Goal: Task Accomplishment & Management: Use online tool/utility

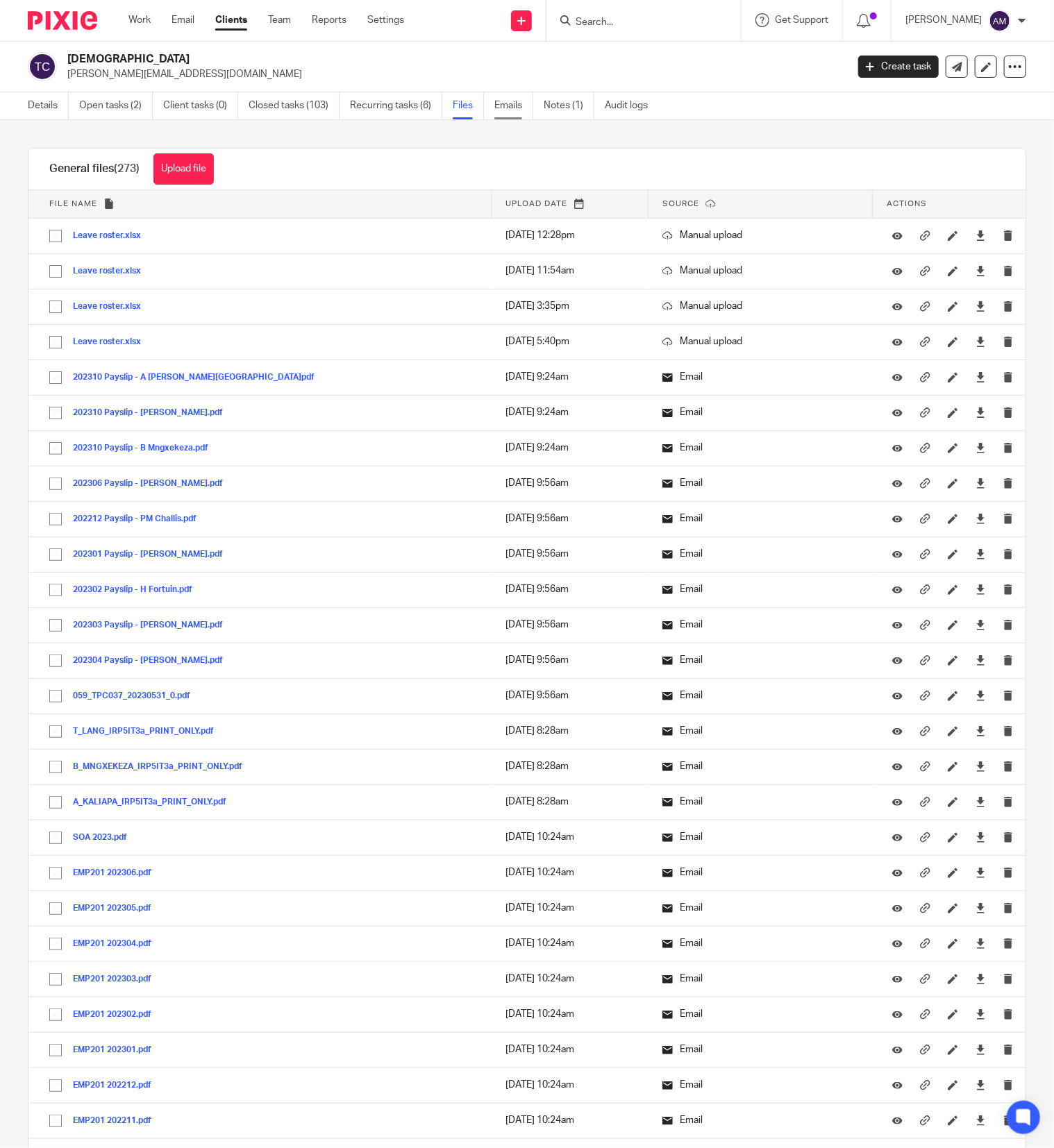
click at [517, 105] on link "Emails" at bounding box center [514, 106] width 39 height 27
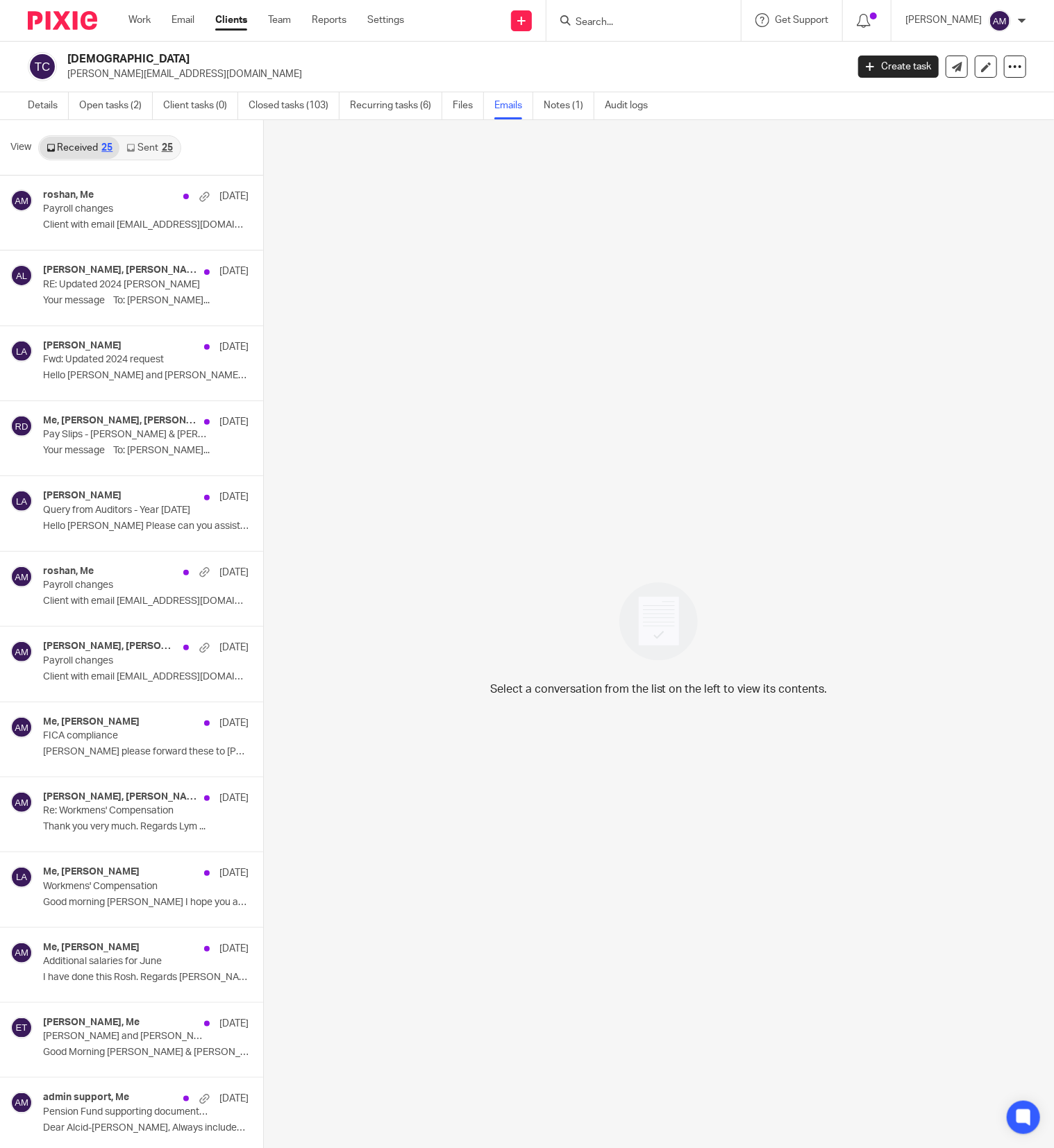
click at [150, 146] on link "Sent 25" at bounding box center [149, 148] width 59 height 22
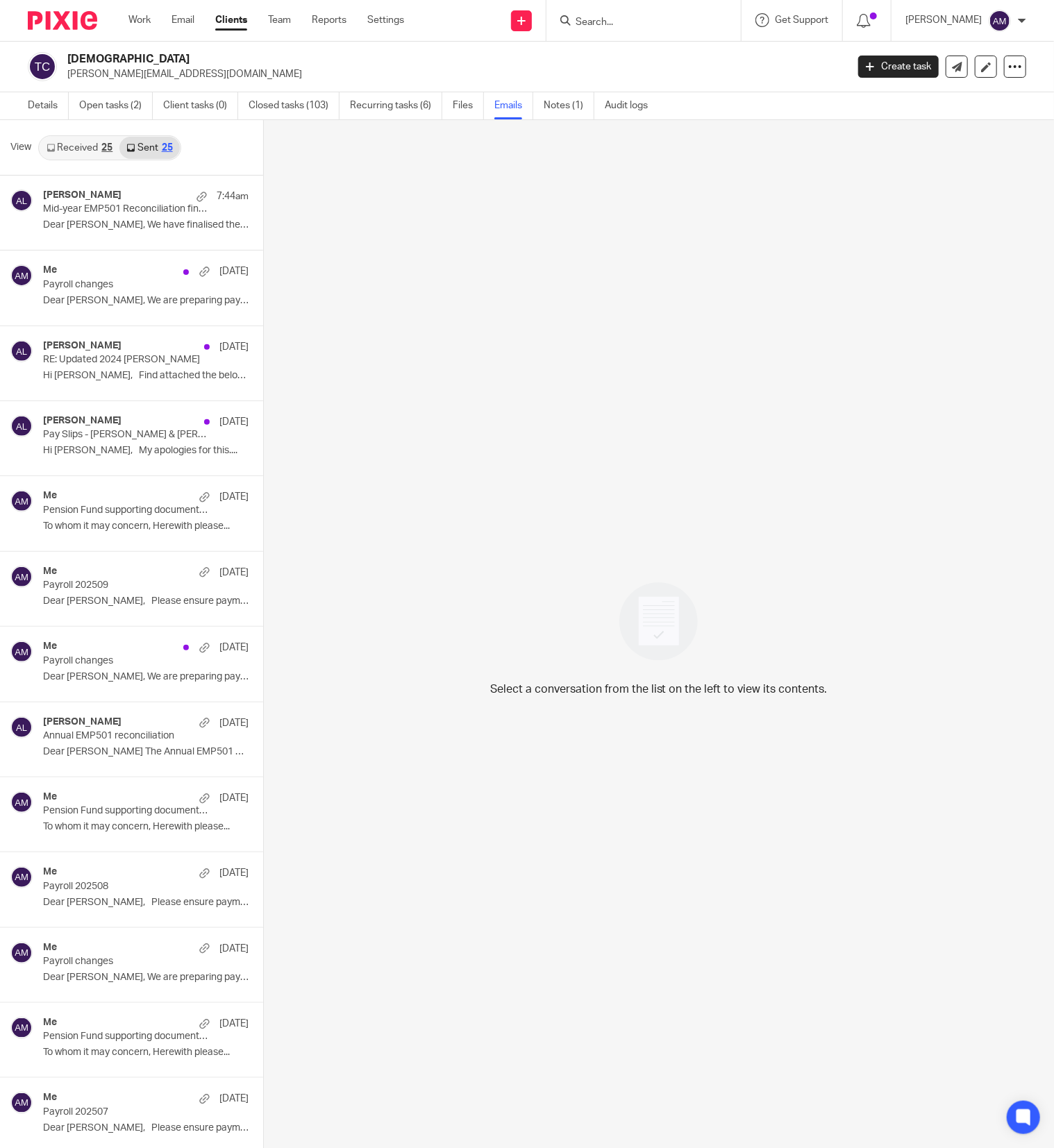
scroll to position [2, 0]
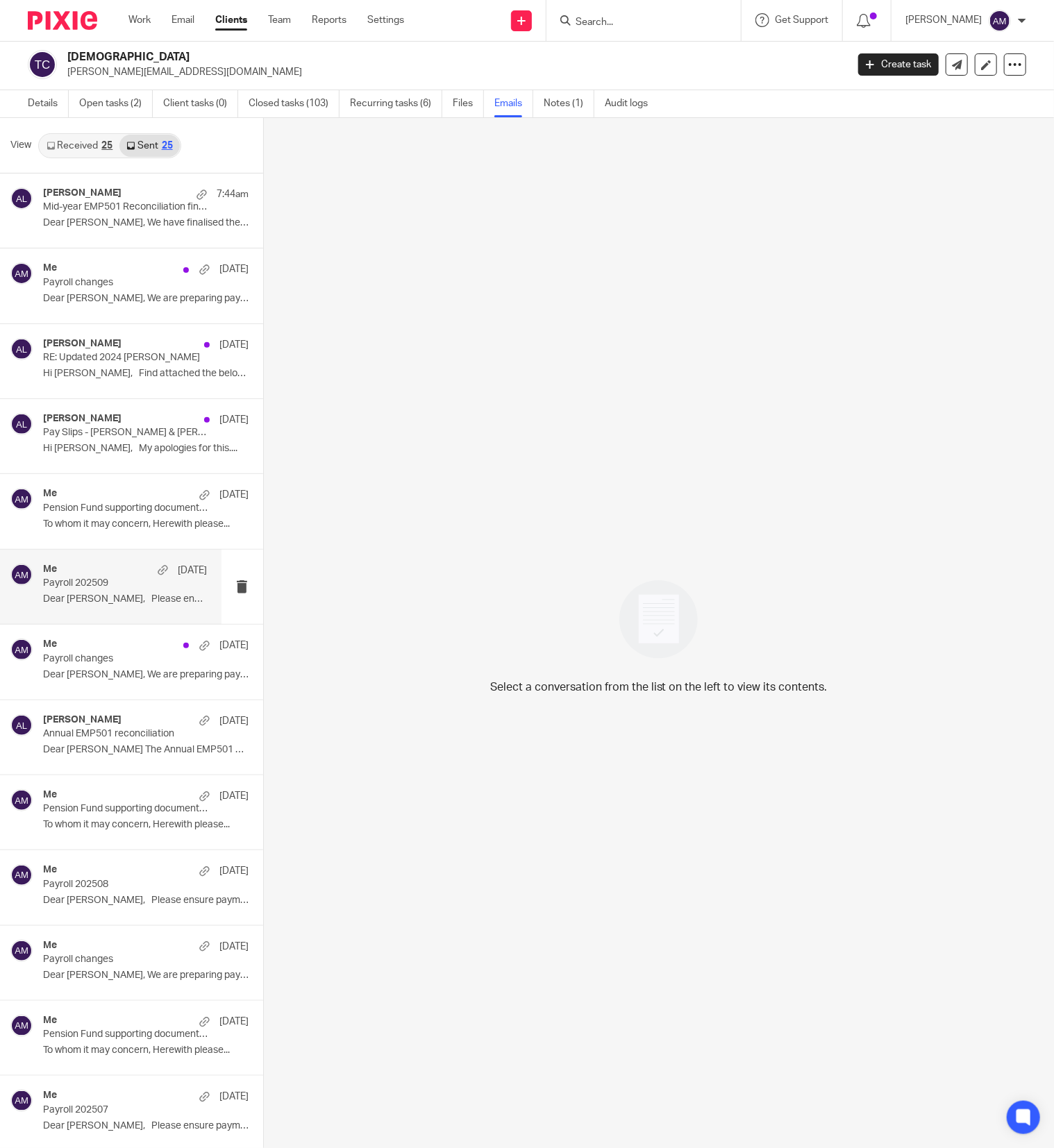
click at [106, 590] on p "Payroll 202509" at bounding box center [109, 583] width 131 height 12
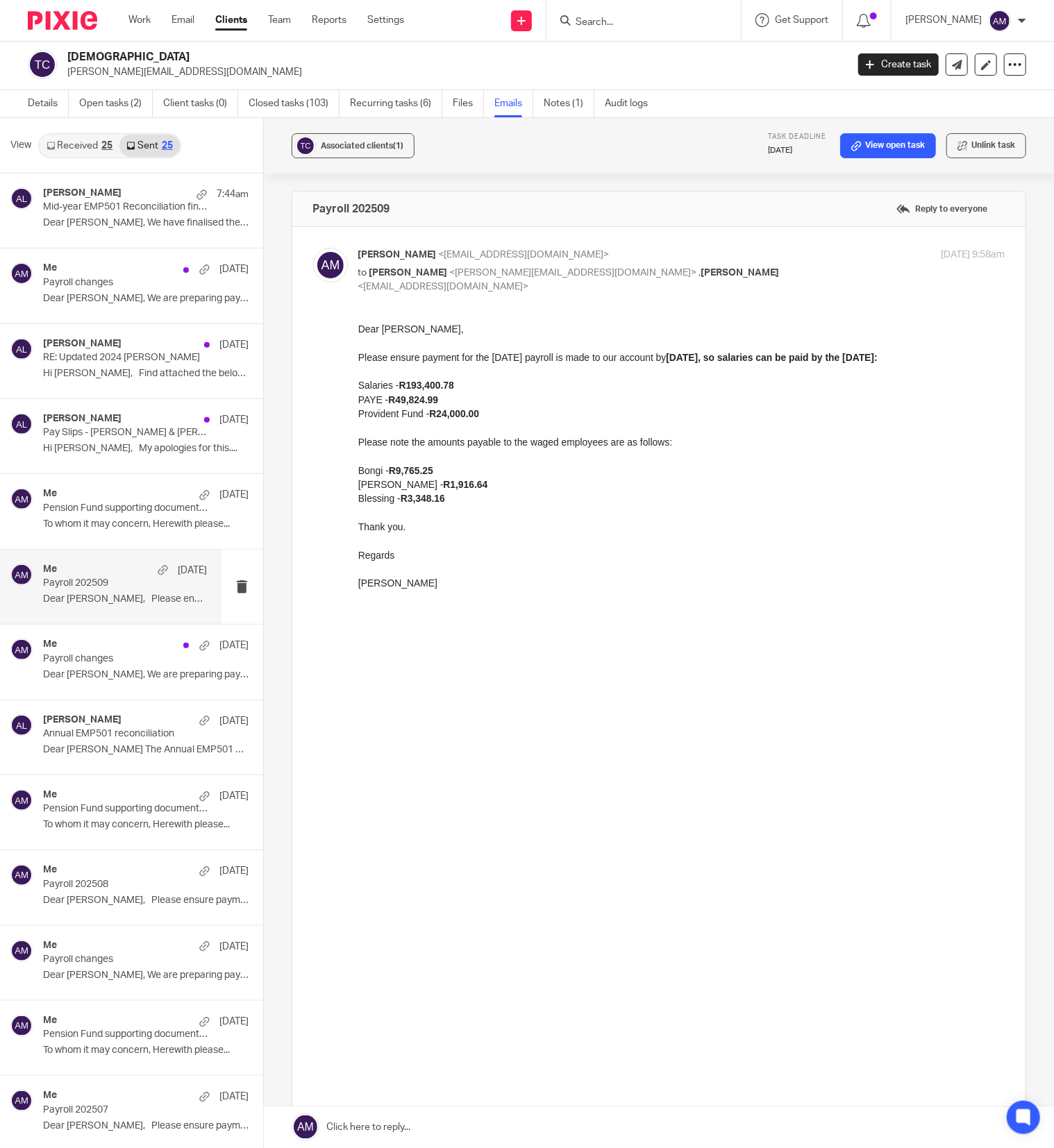
scroll to position [0, 0]
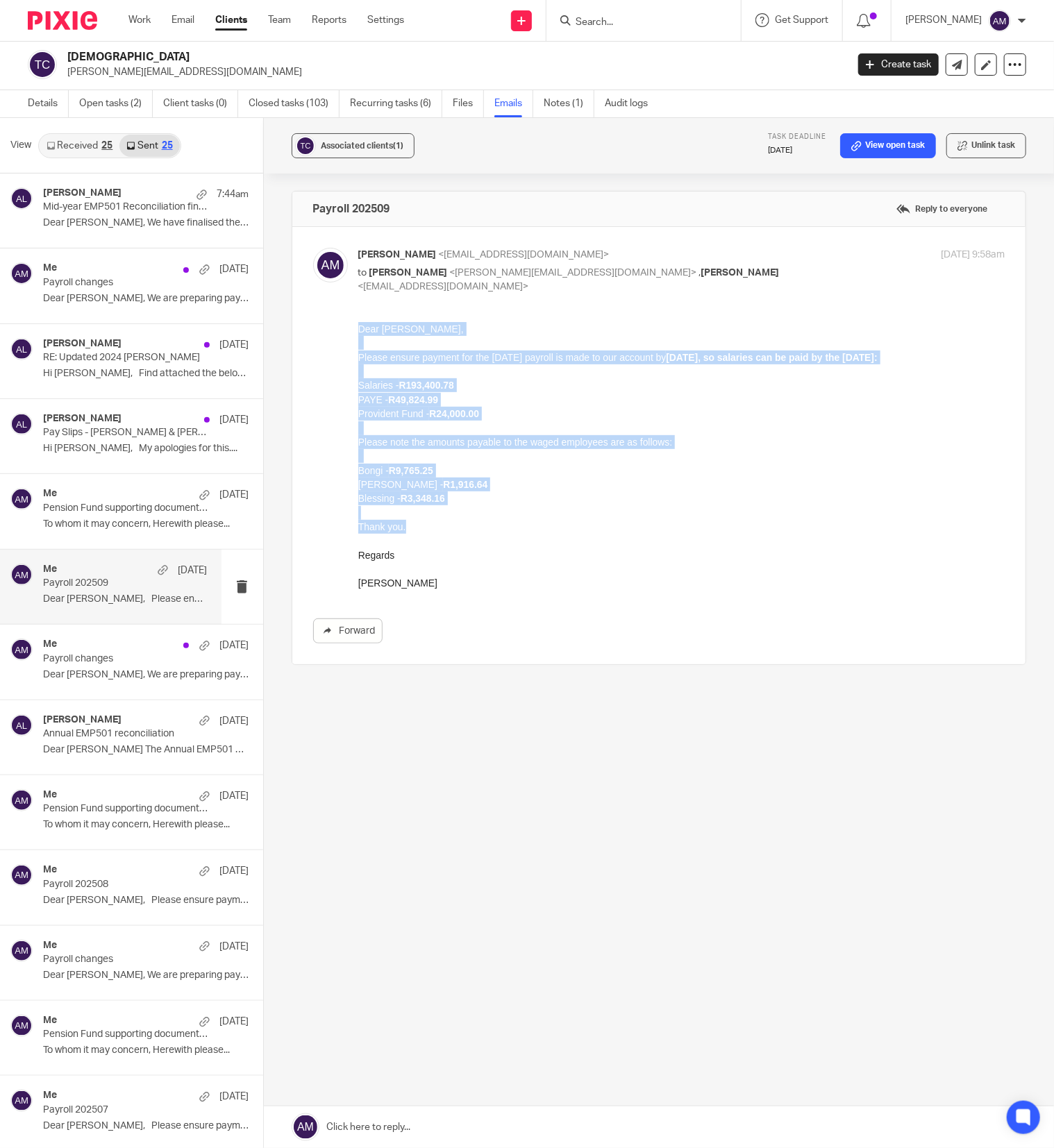
drag, startPoint x: 413, startPoint y: 521, endPoint x: 359, endPoint y: 327, distance: 201.4
click at [359, 327] on div "Dear Roshan, Please ensure payment for the Sep 2025 payroll is made to our acco…" at bounding box center [681, 456] width 647 height 269
copy div "Dear Roshan, Please ensure payment for the Sep 2025 payroll is made to our acco…"
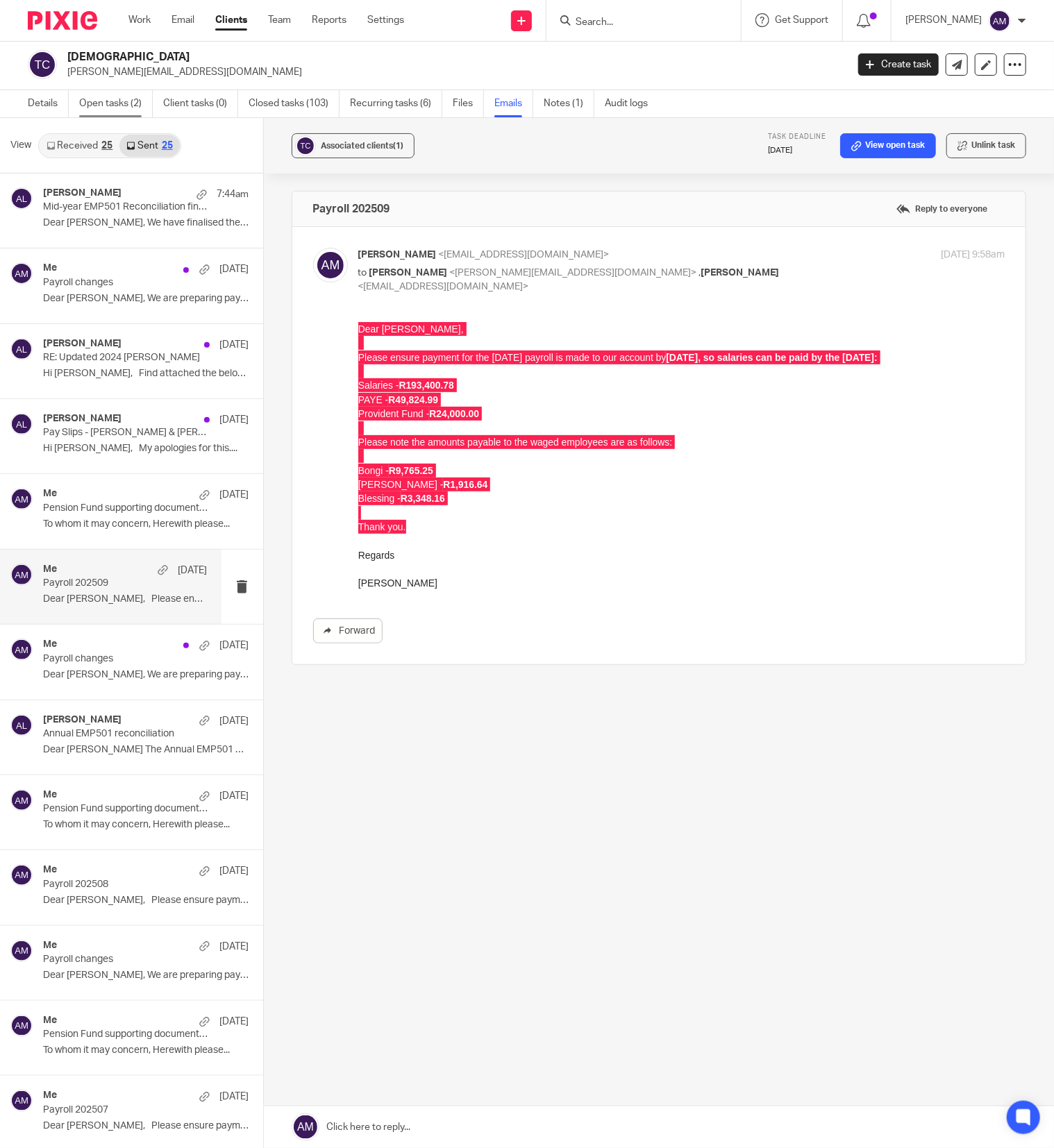
click at [94, 103] on link "Open tasks (2)" at bounding box center [115, 103] width 73 height 27
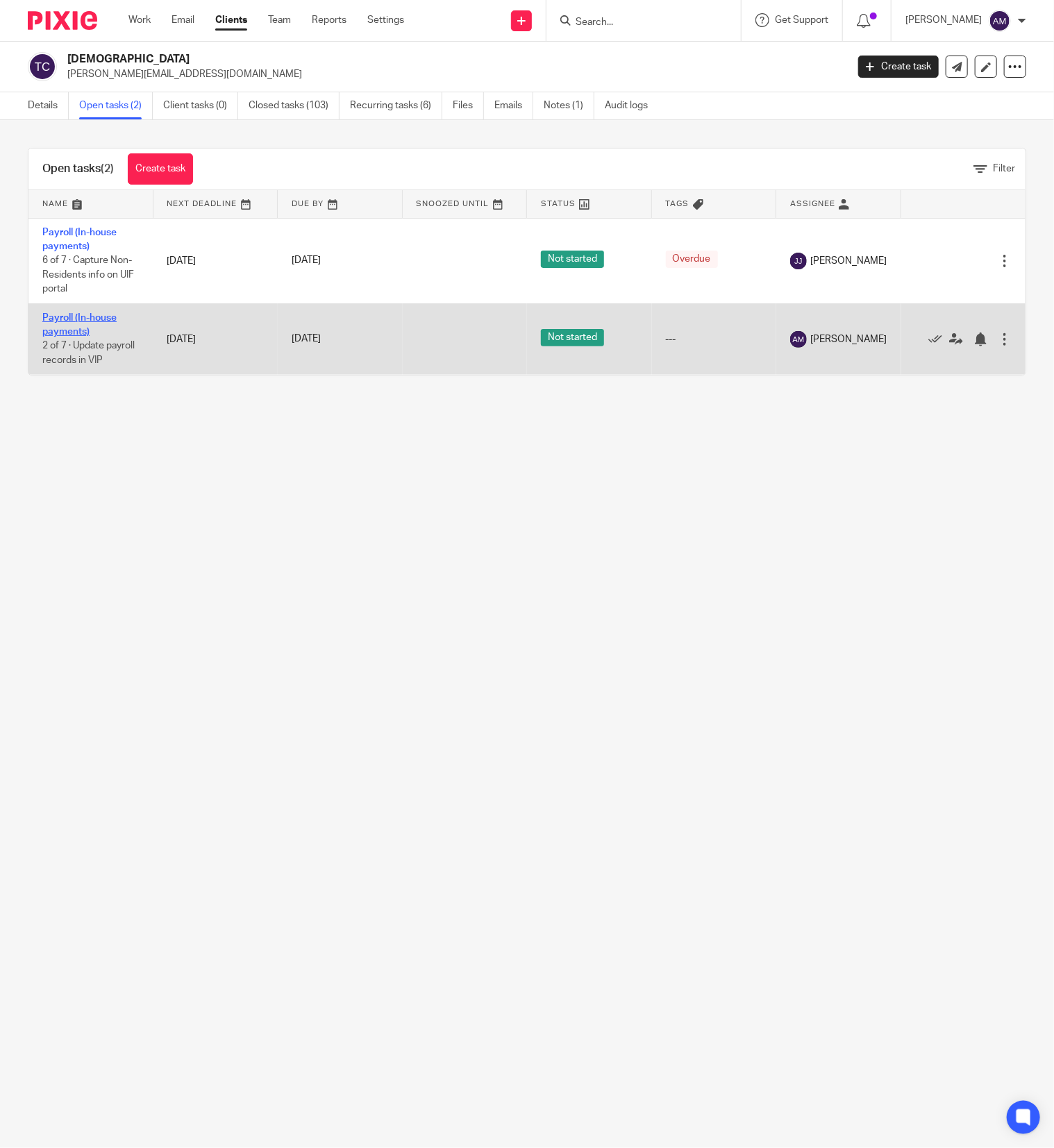
click at [75, 328] on link "Payroll (In-house payments)" at bounding box center [80, 325] width 74 height 24
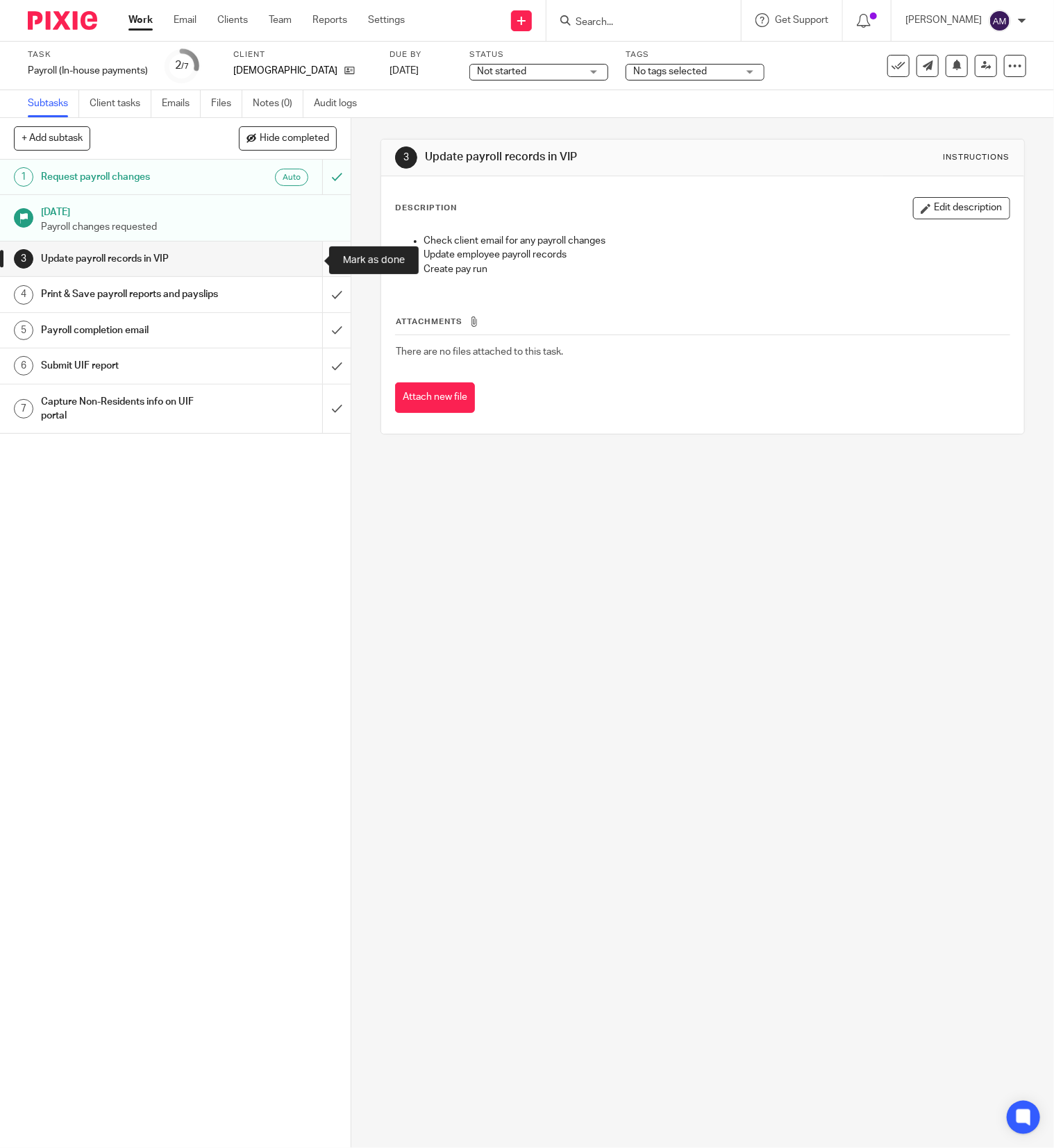
click at [308, 263] on input "submit" at bounding box center [175, 259] width 351 height 35
click at [312, 301] on input "submit" at bounding box center [175, 294] width 351 height 35
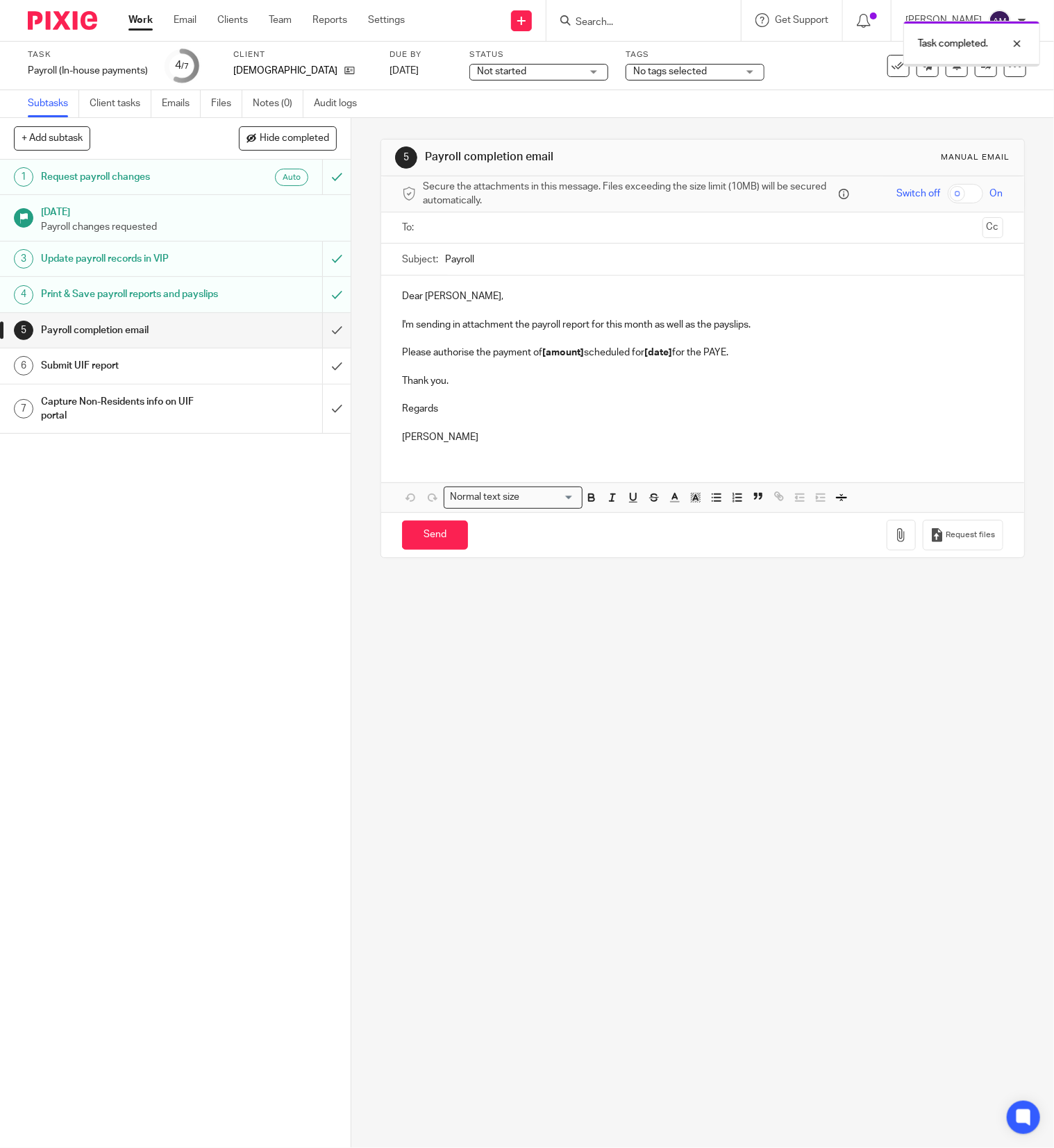
click at [477, 223] on input "text" at bounding box center [702, 228] width 549 height 16
click at [547, 233] on input "text" at bounding box center [760, 229] width 433 height 27
click at [524, 257] on input "Payroll" at bounding box center [724, 263] width 558 height 31
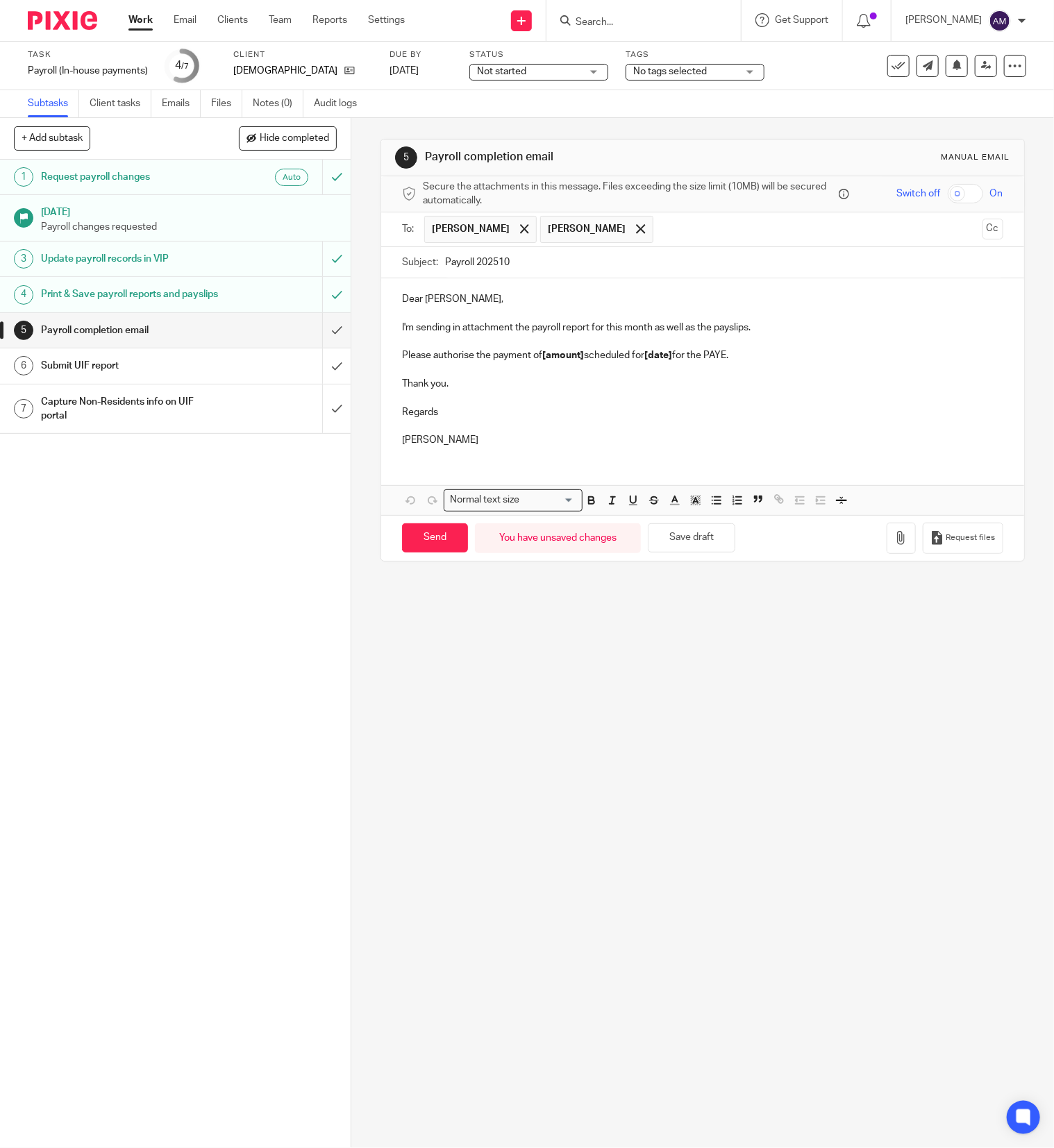
type input "Payroll 202510"
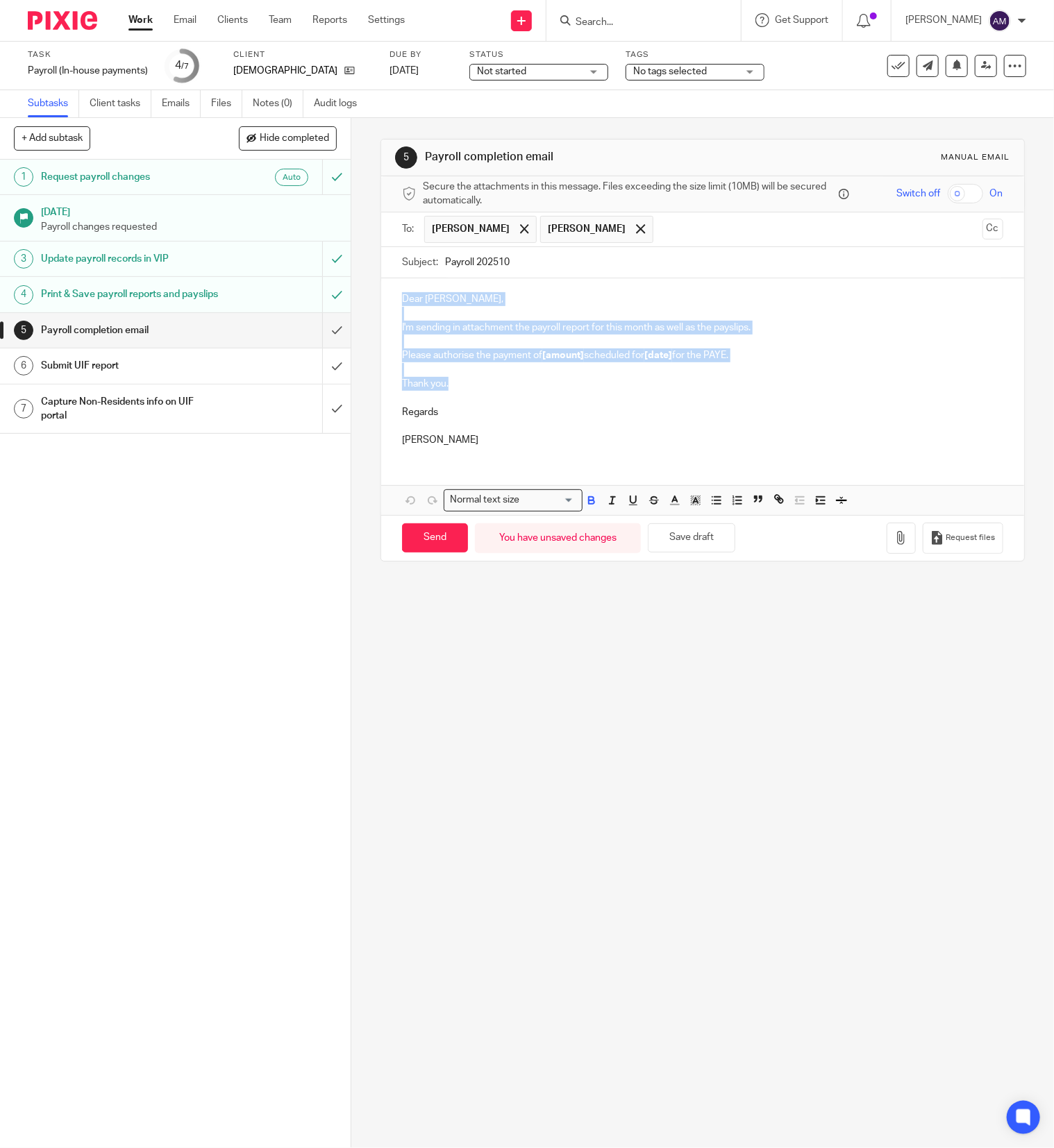
drag, startPoint x: 445, startPoint y: 390, endPoint x: 387, endPoint y: 299, distance: 107.9
click at [387, 299] on div "Dear Roshan, I'm sending in attachment the payroll report for this month as wel…" at bounding box center [702, 368] width 643 height 179
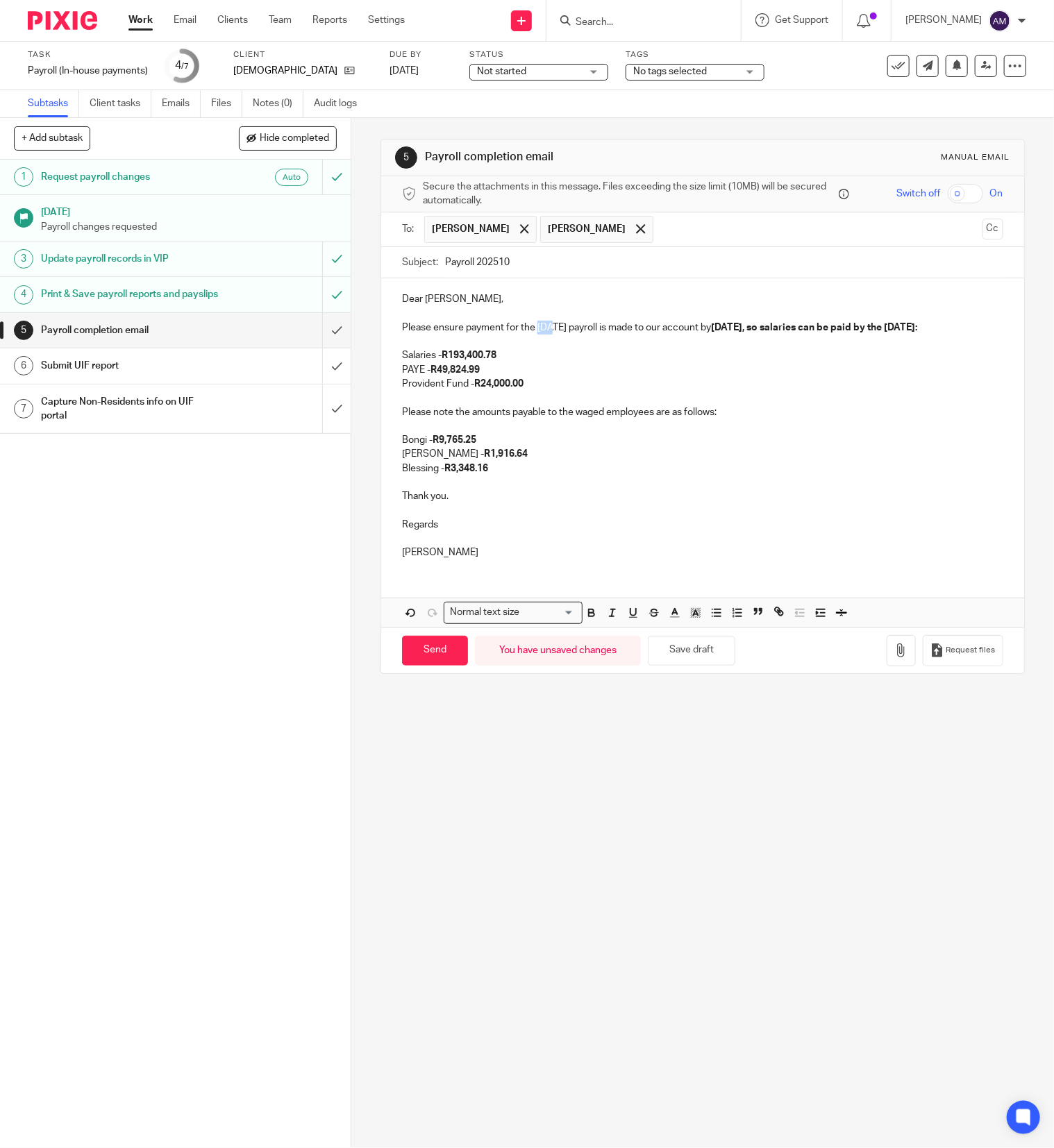
drag, startPoint x: 528, startPoint y: 330, endPoint x: 545, endPoint y: 332, distance: 17.1
click at [545, 332] on p "Please ensure payment for the Sep 2025 payroll is made to our account by 20/09/…" at bounding box center [702, 328] width 601 height 14
drag, startPoint x: 735, startPoint y: 330, endPoint x: 746, endPoint y: 330, distance: 11.0
click at [746, 330] on strong "20/09/2025, so salaries can be paid by the 24/09/2025:" at bounding box center [814, 328] width 206 height 10
drag, startPoint x: 400, startPoint y: 345, endPoint x: 421, endPoint y: 345, distance: 21.0
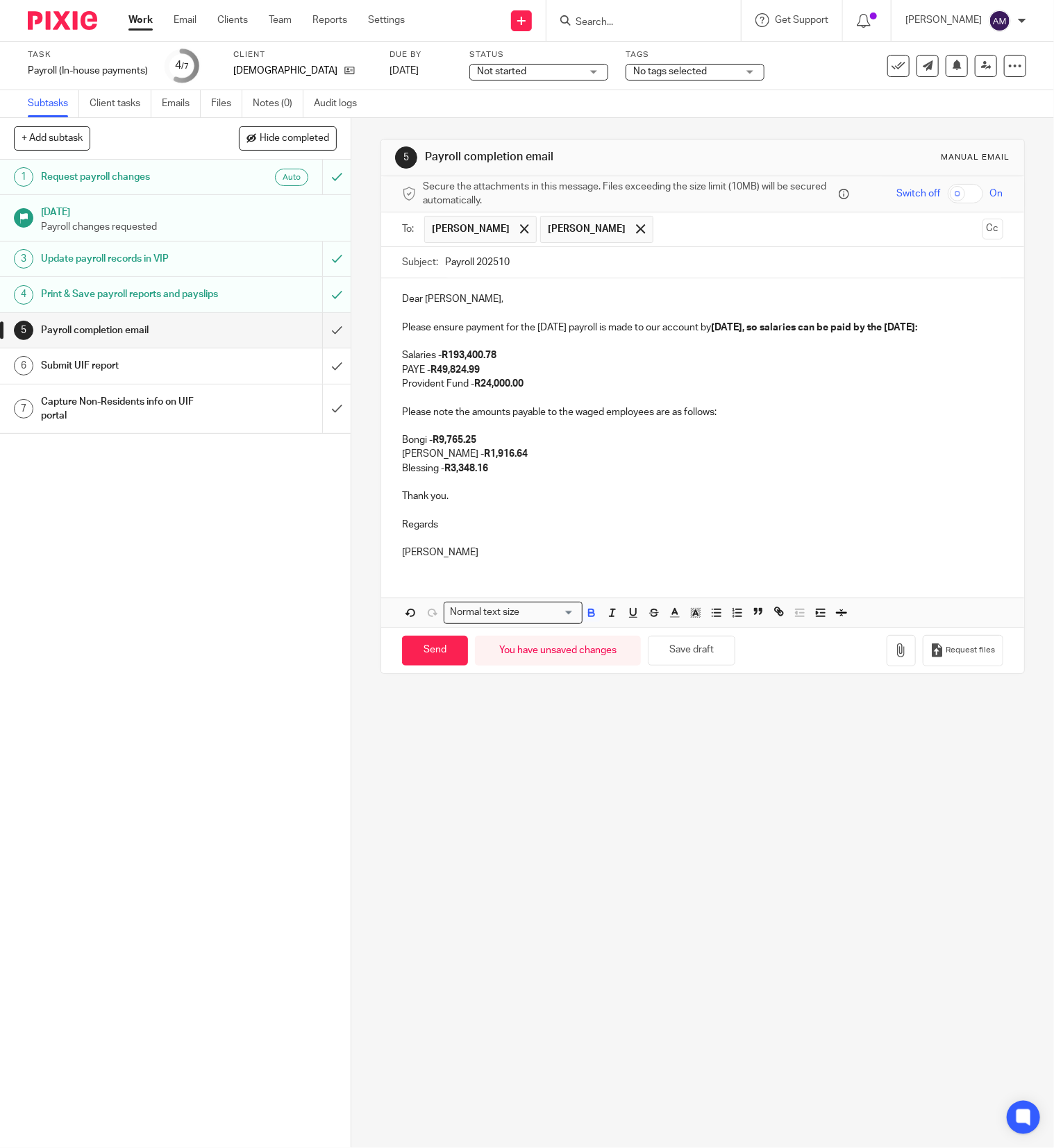
click at [711, 333] on strong "20/10/2025, so salaries can be paid by the 24/09/2025:" at bounding box center [814, 328] width 206 height 10
click at [456, 361] on strong "R193,400.78" at bounding box center [470, 356] width 55 height 10
click at [459, 361] on strong "R193,400.78" at bounding box center [470, 356] width 55 height 10
click at [487, 361] on strong "R193,400.78" at bounding box center [470, 356] width 55 height 10
drag, startPoint x: 500, startPoint y: 368, endPoint x: 458, endPoint y: 366, distance: 42.0
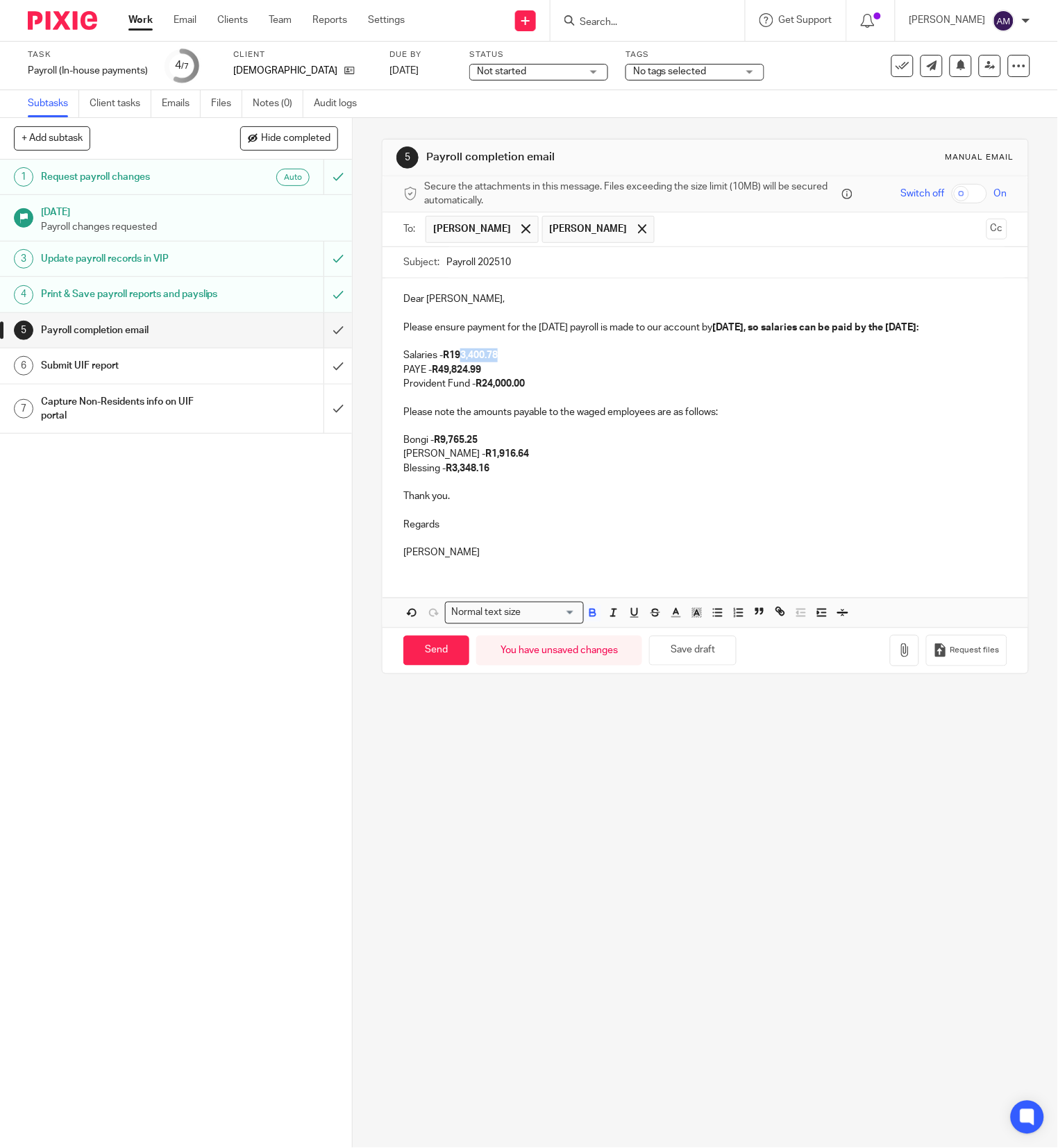
click at [458, 363] on p "Salaries - R193,400.78" at bounding box center [704, 356] width 603 height 14
drag, startPoint x: 447, startPoint y: 386, endPoint x: 478, endPoint y: 386, distance: 31.0
click at [478, 377] on p "PAYE - R49,824.99" at bounding box center [704, 370] width 603 height 14
drag, startPoint x: 456, startPoint y: 485, endPoint x: 487, endPoint y: 485, distance: 31.0
click at [487, 476] on p "Blessing - R3,348.16" at bounding box center [702, 469] width 601 height 14
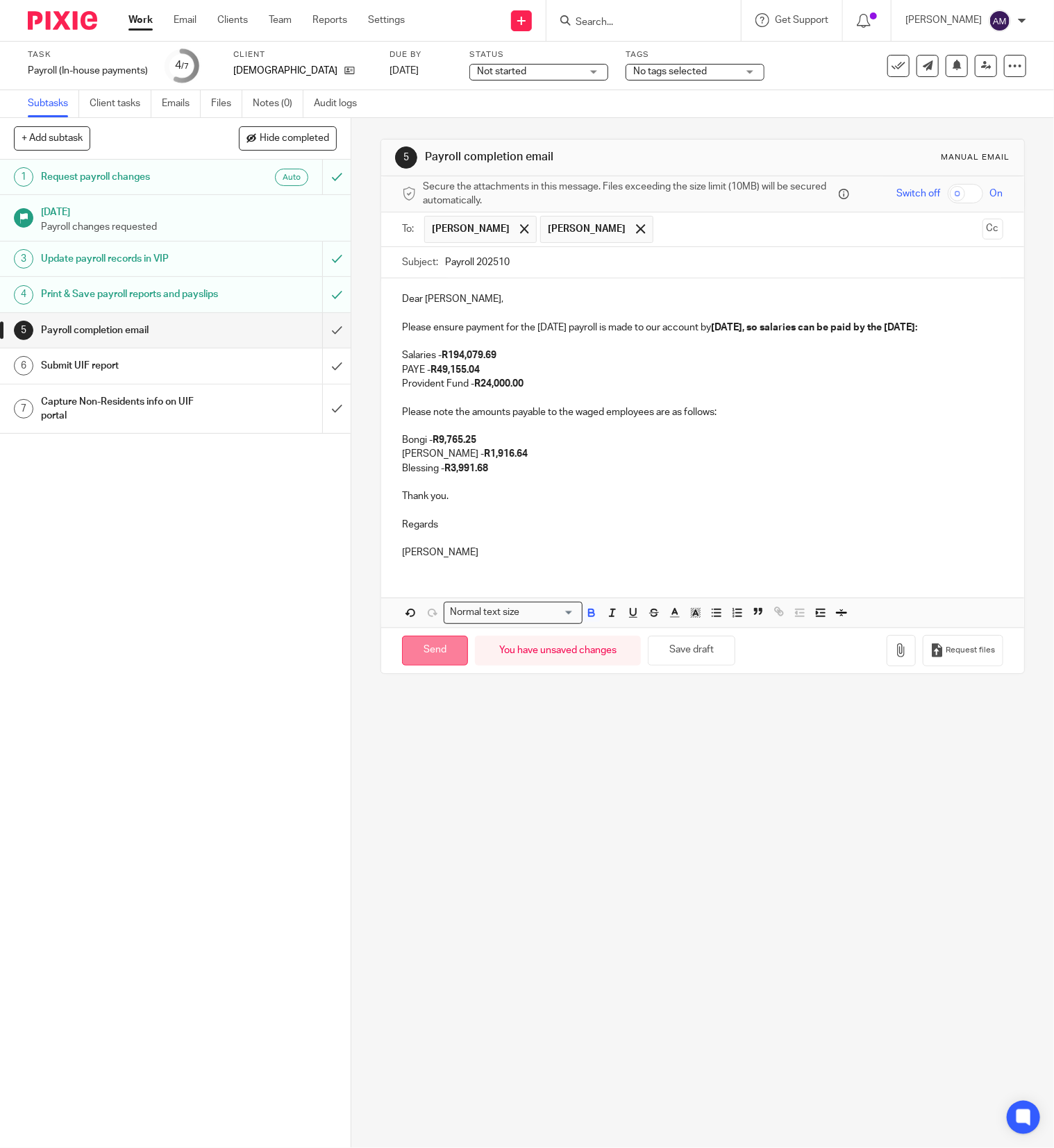
click at [435, 666] on input "Send" at bounding box center [435, 651] width 66 height 30
type input "Sent"
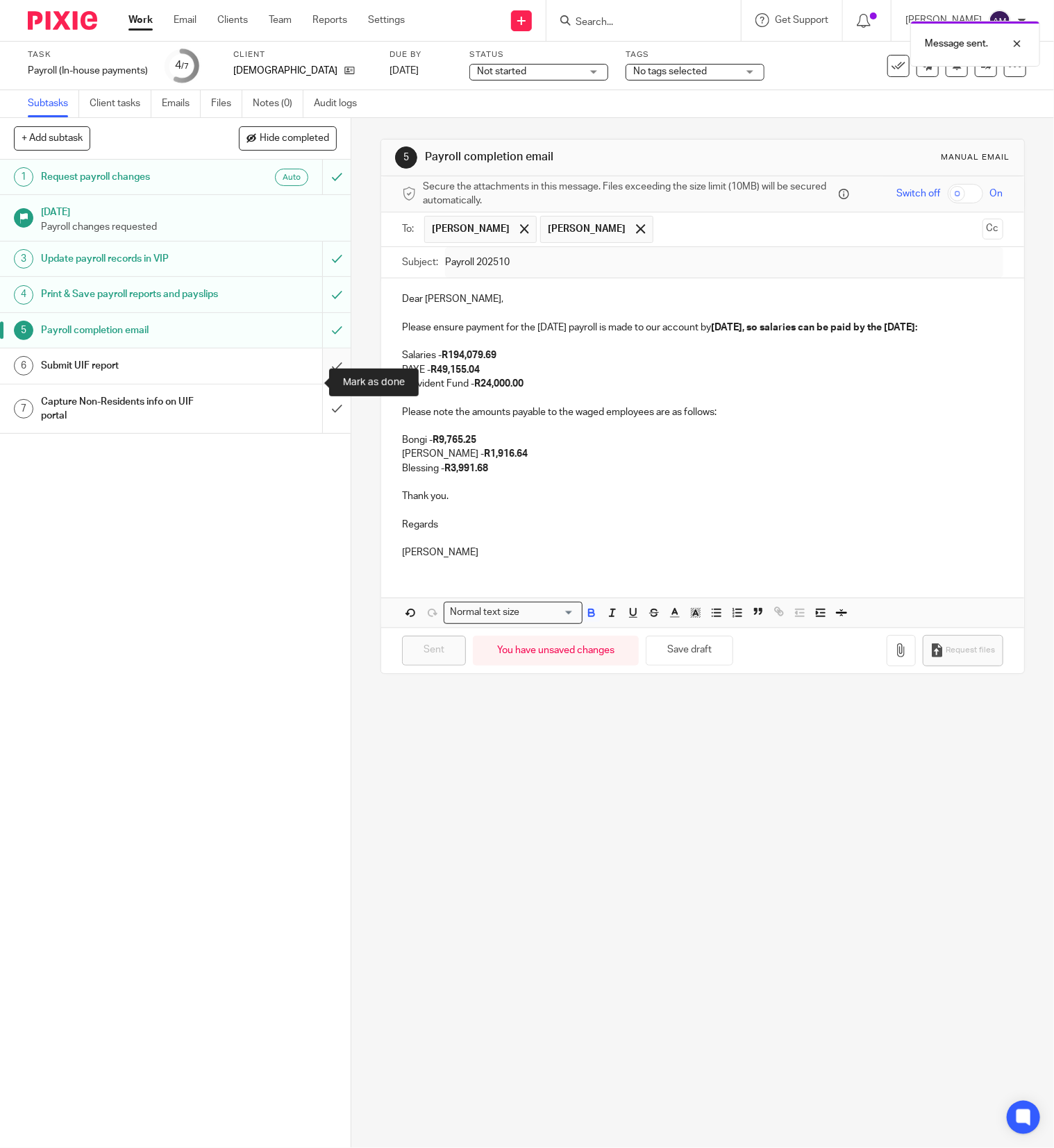
click at [310, 383] on input "submit" at bounding box center [175, 366] width 351 height 35
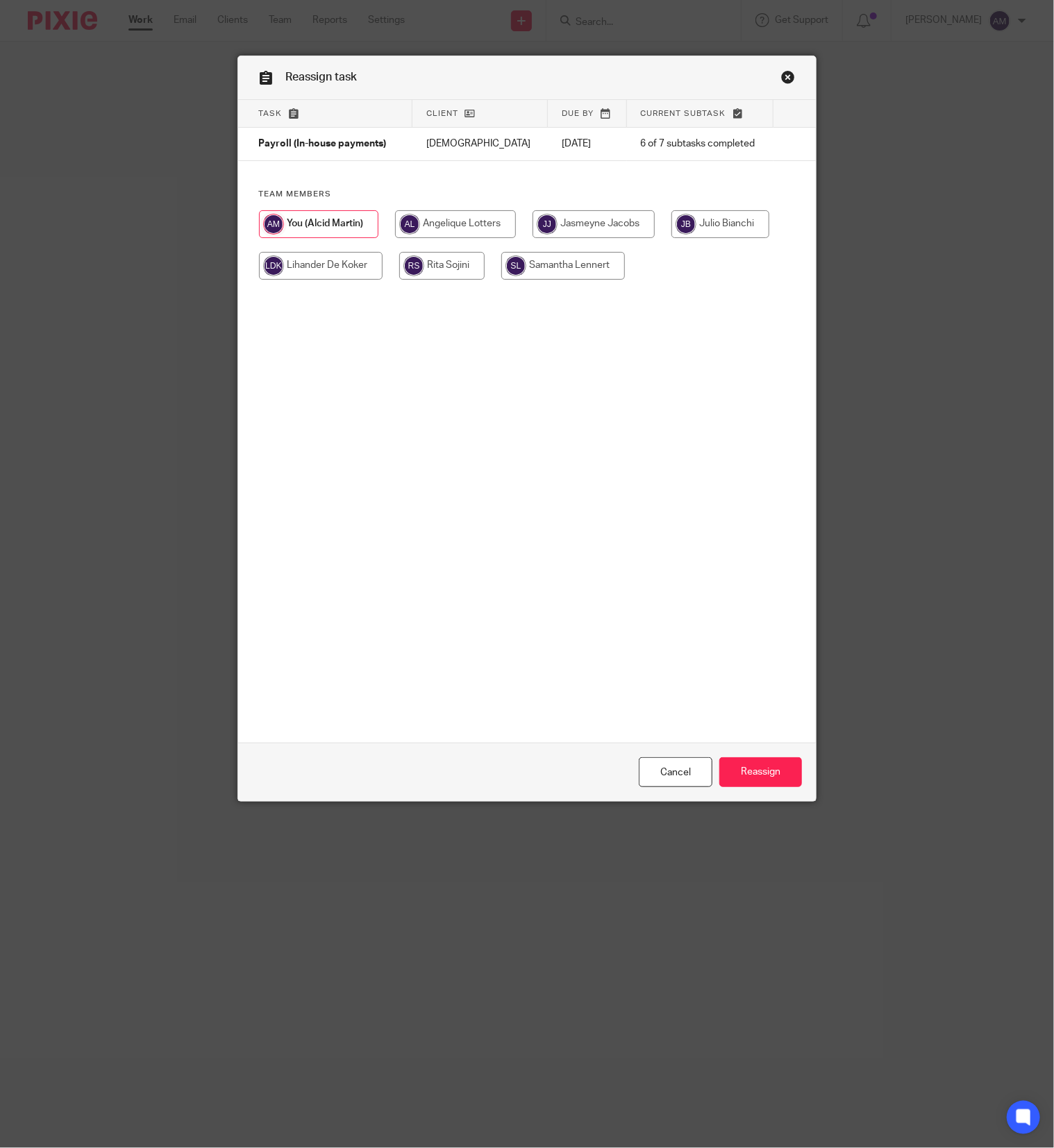
click at [605, 228] on input "radio" at bounding box center [593, 224] width 122 height 28
radio input "true"
click at [750, 775] on input "Reassign" at bounding box center [760, 772] width 82 height 30
